Goal: Find specific page/section: Find specific page/section

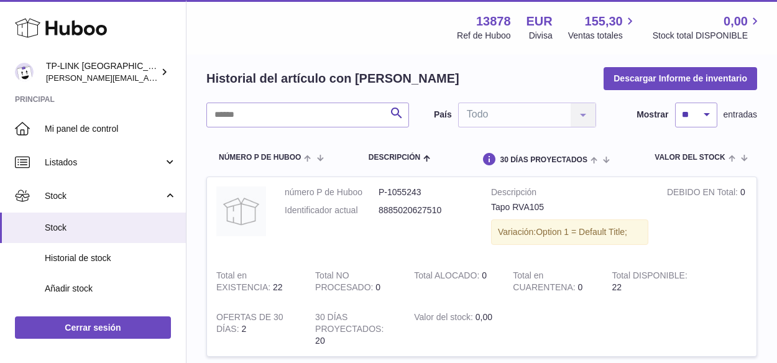
scroll to position [62, 0]
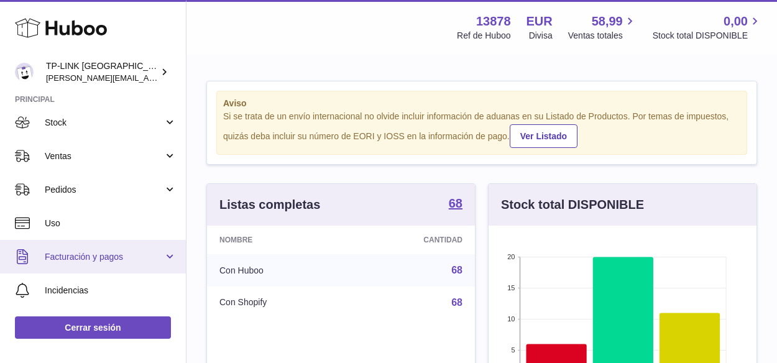
scroll to position [124, 0]
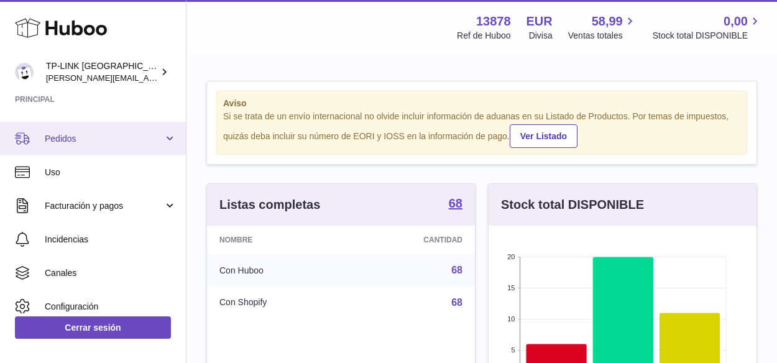
click at [167, 137] on link "Pedidos" at bounding box center [93, 139] width 186 height 34
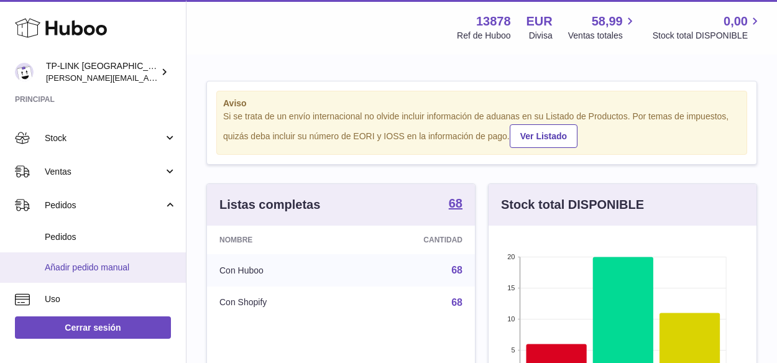
scroll to position [0, 0]
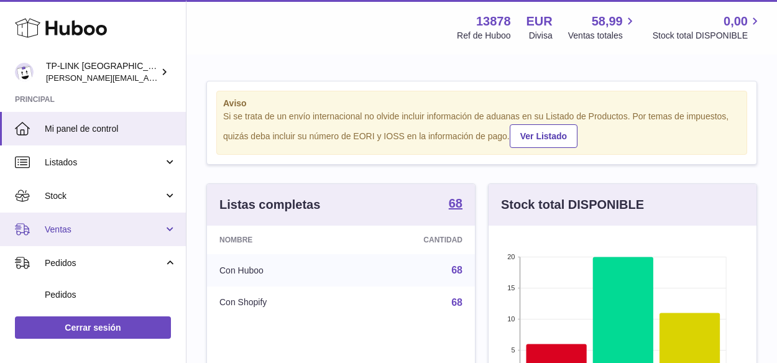
click at [168, 231] on link "Ventas" at bounding box center [93, 230] width 186 height 34
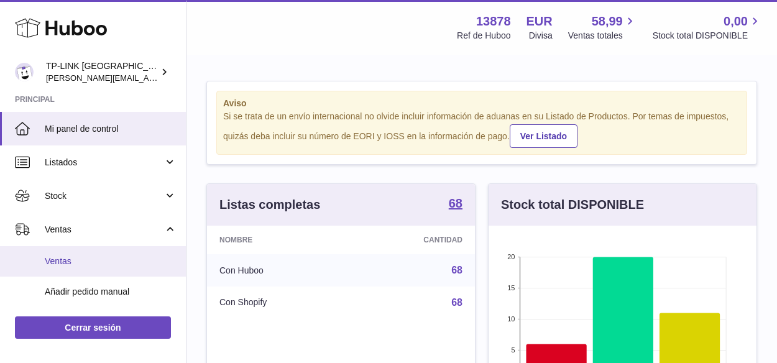
click at [51, 257] on span "Ventas" at bounding box center [111, 261] width 132 height 12
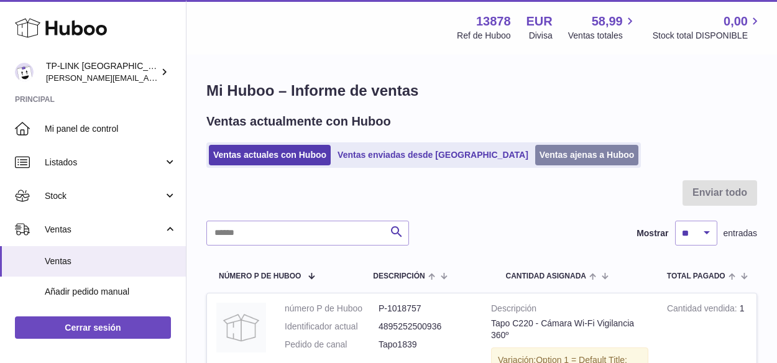
drag, startPoint x: 549, startPoint y: 152, endPoint x: 563, endPoint y: 162, distance: 16.9
click at [549, 152] on link "Ventas ajenas a Huboo" at bounding box center [587, 155] width 104 height 21
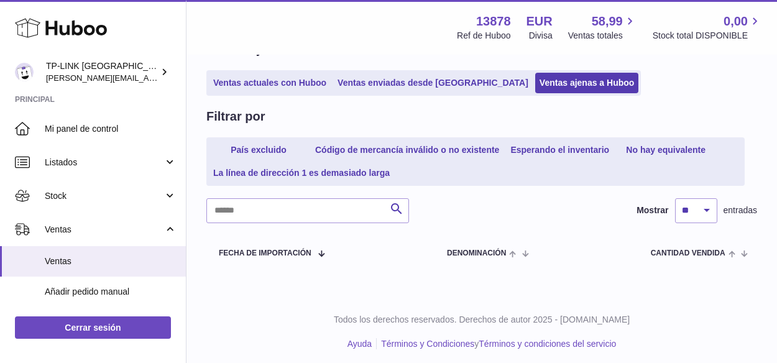
scroll to position [77, 0]
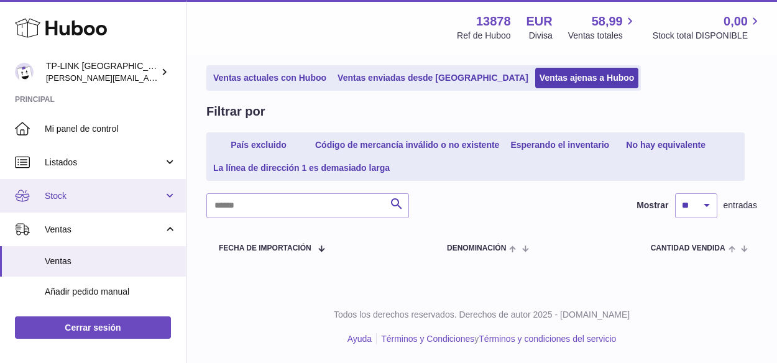
click at [174, 191] on link "Stock" at bounding box center [93, 196] width 186 height 34
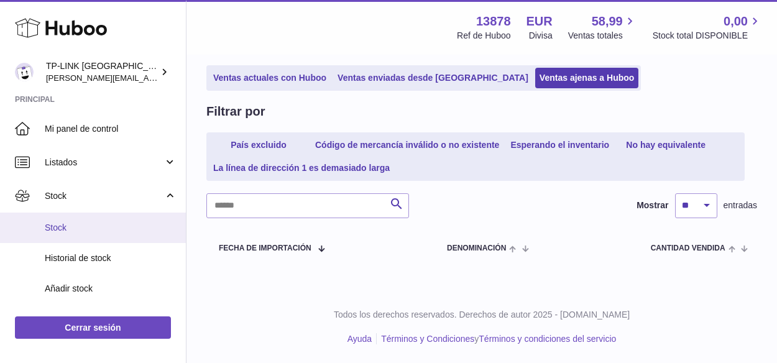
click at [66, 220] on link "Stock" at bounding box center [93, 228] width 186 height 30
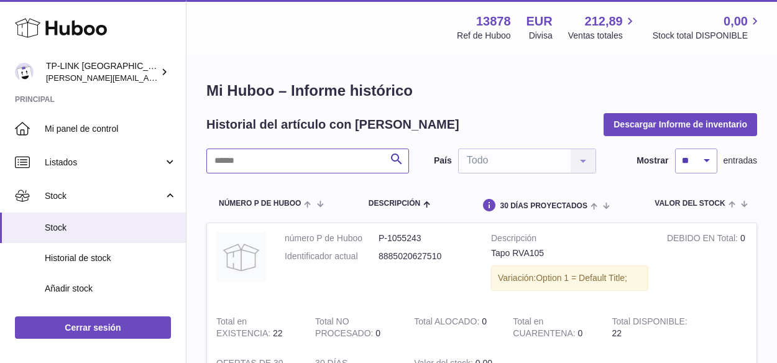
click at [345, 163] on input "text" at bounding box center [307, 161] width 203 height 25
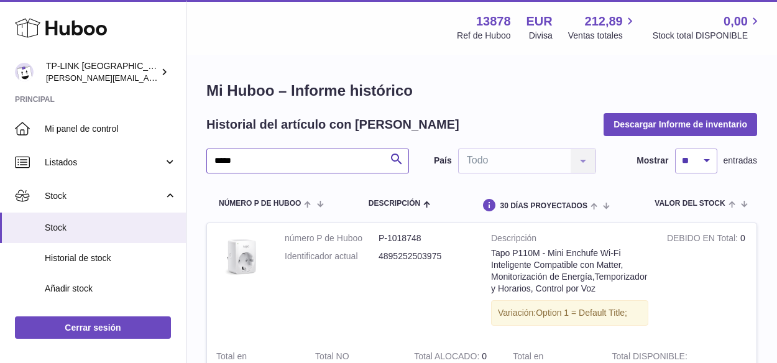
type input "*****"
